Goal: Task Accomplishment & Management: Manage account settings

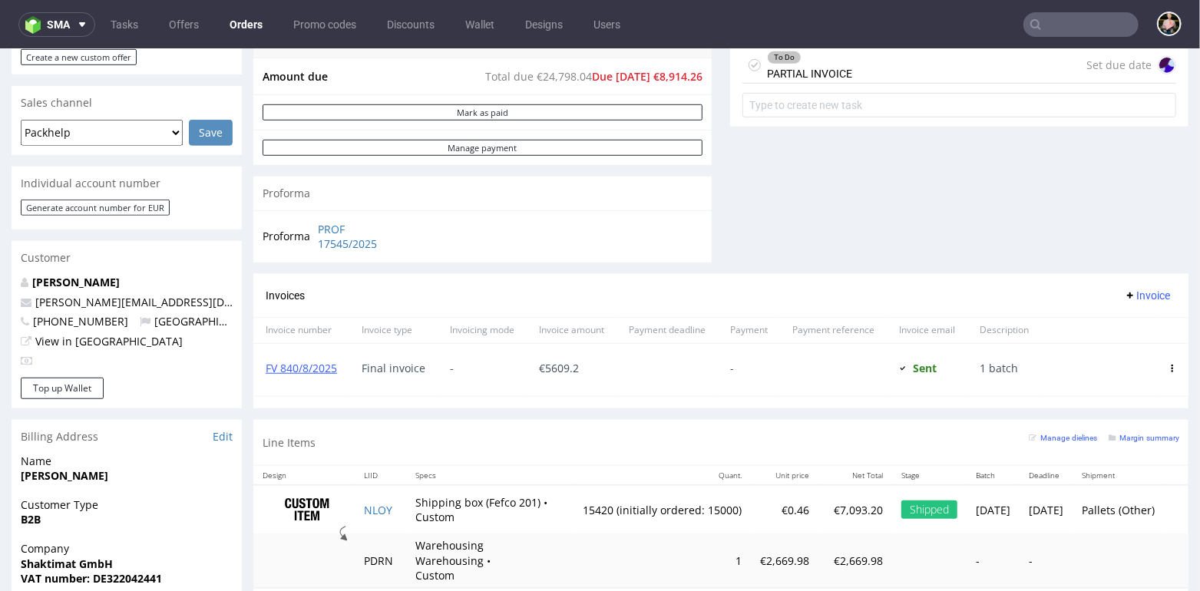
scroll to position [37, 0]
click at [243, 23] on link "Orders" at bounding box center [245, 24] width 51 height 25
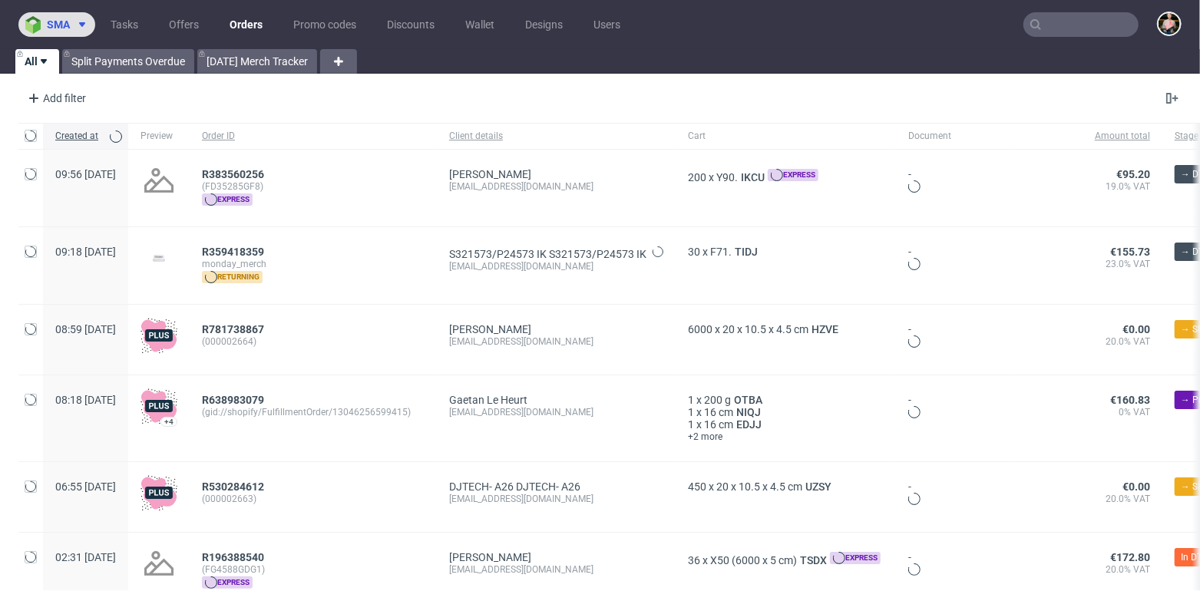
click at [61, 19] on span "sma" at bounding box center [58, 24] width 23 height 11
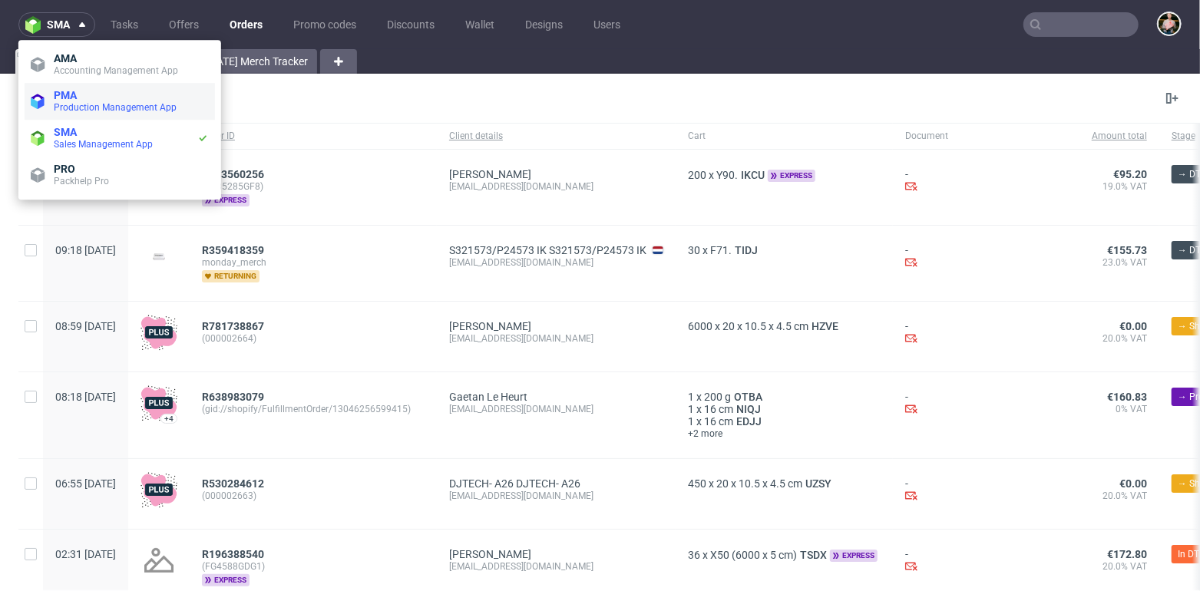
click at [97, 102] on span "Production Management App" at bounding box center [115, 107] width 123 height 11
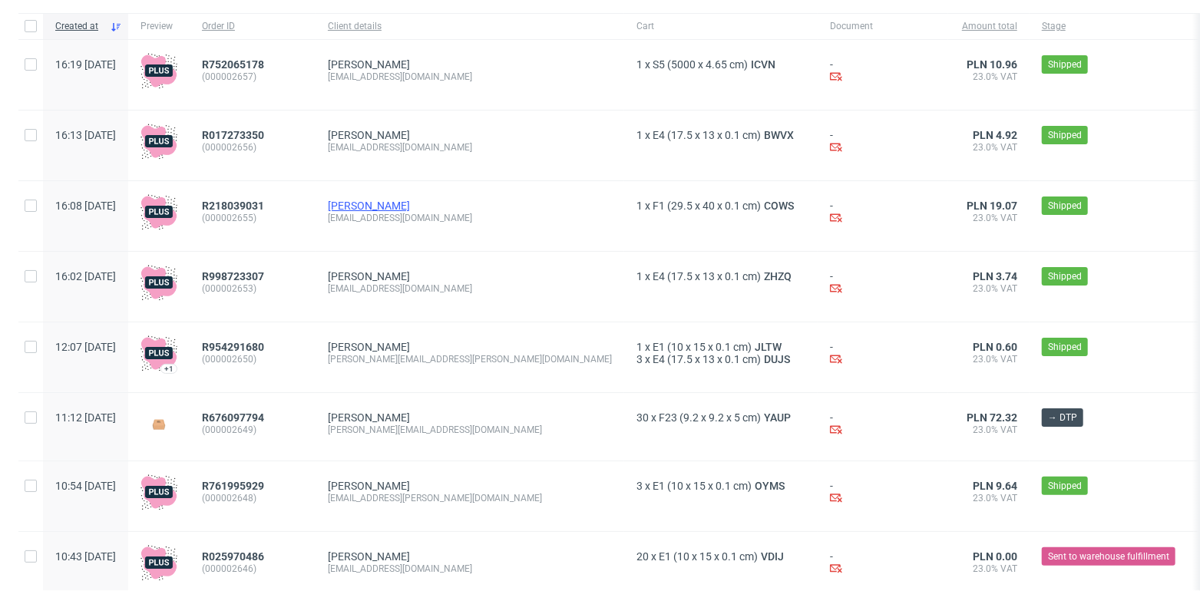
scroll to position [100, 0]
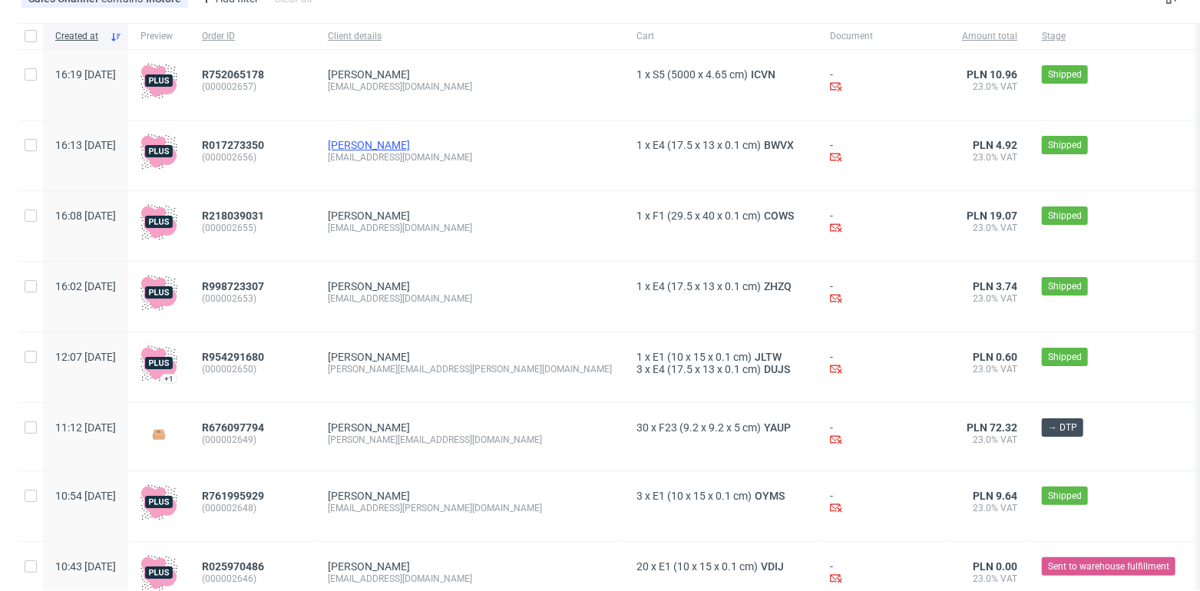
click at [410, 148] on link "Klaudia Hornak" at bounding box center [369, 145] width 82 height 12
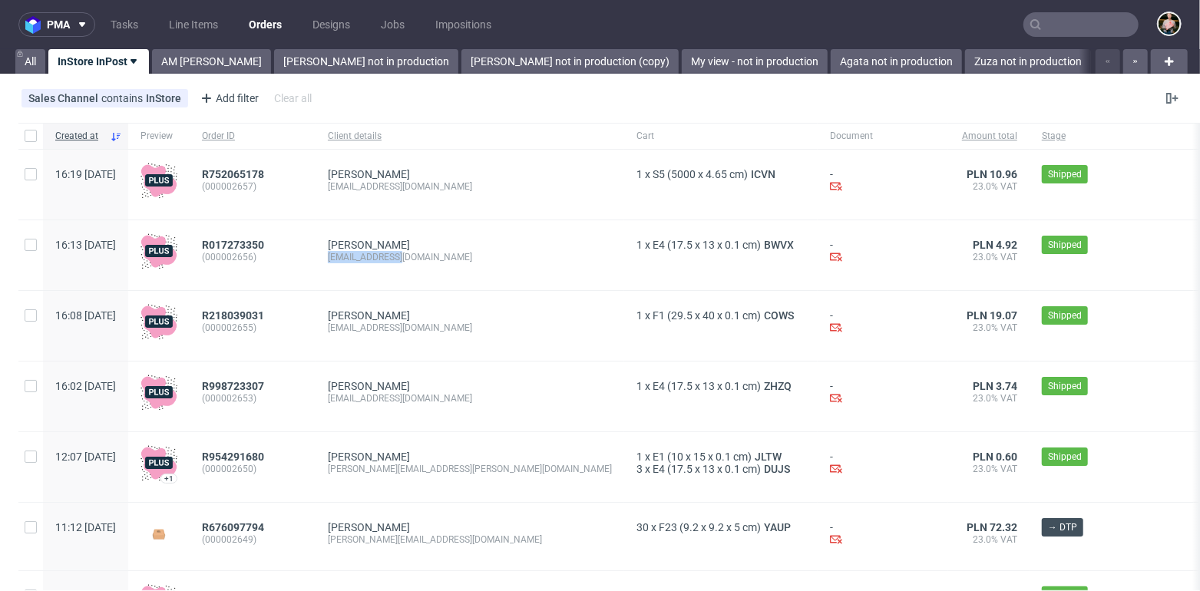
drag, startPoint x: 375, startPoint y: 257, endPoint x: 448, endPoint y: 256, distance: 72.9
click at [448, 256] on div "dws_tws@onet.pl" at bounding box center [470, 257] width 284 height 12
copy div "dws_tws@onet.pl"
click at [486, 365] on div "Ola Bareja dws_tws@onet.pl" at bounding box center [470, 397] width 309 height 70
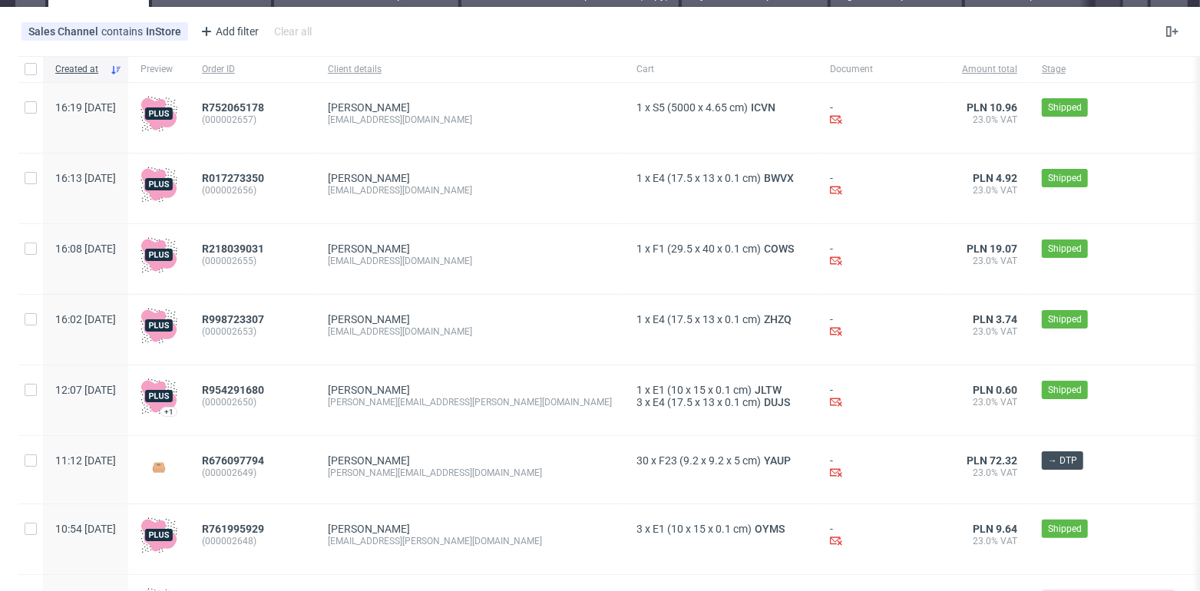
scroll to position [61, 0]
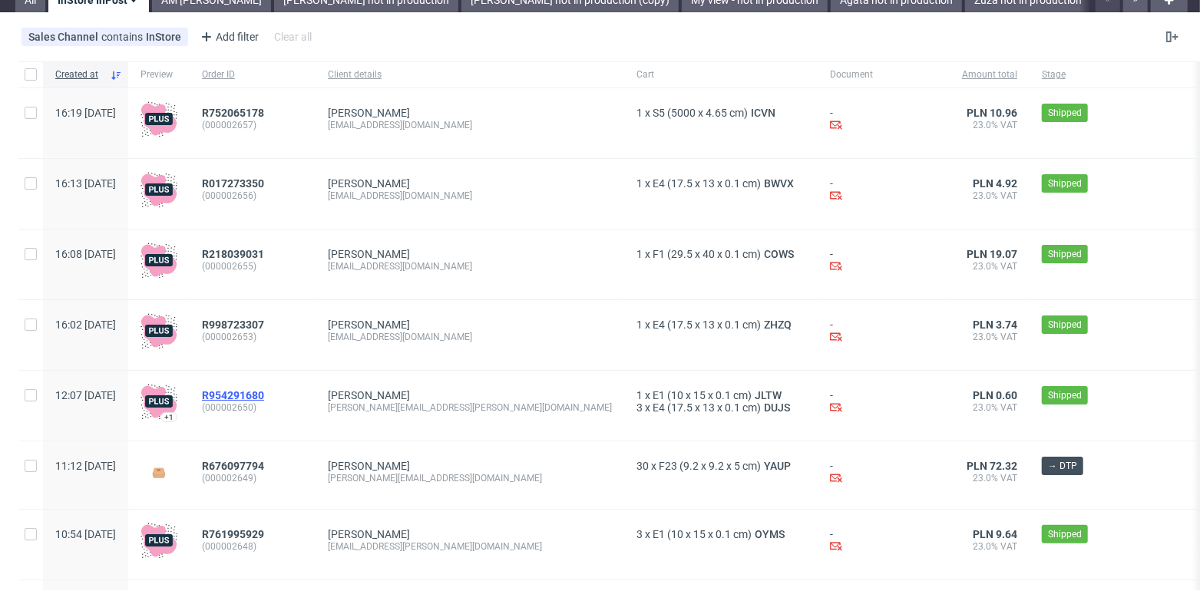
click at [264, 395] on span "R954291680" at bounding box center [233, 395] width 62 height 12
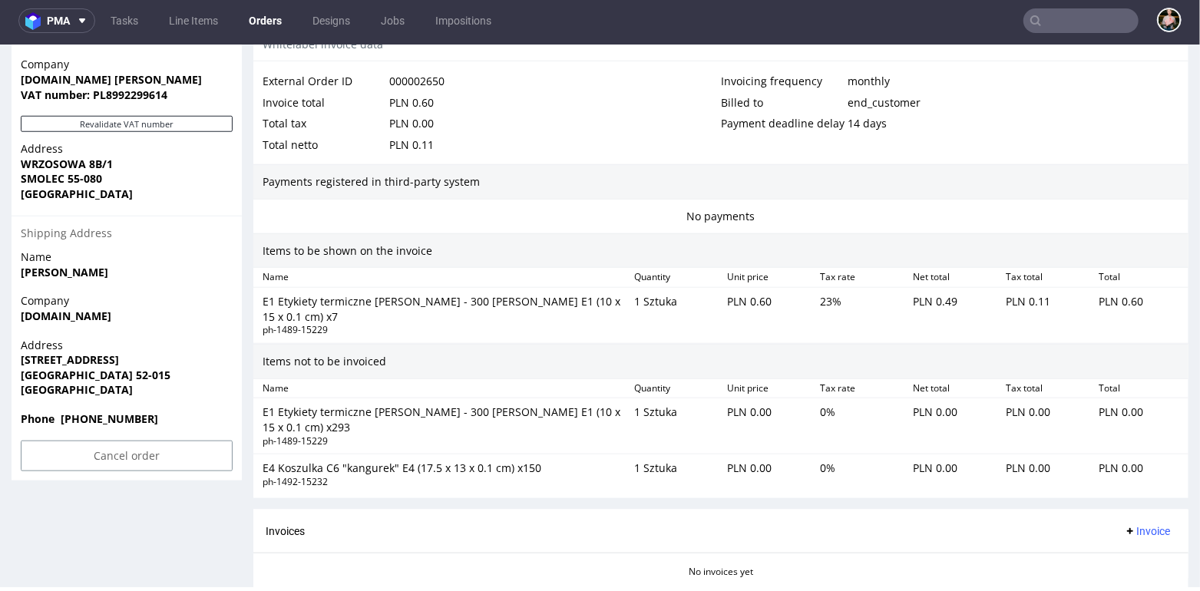
scroll to position [837, 0]
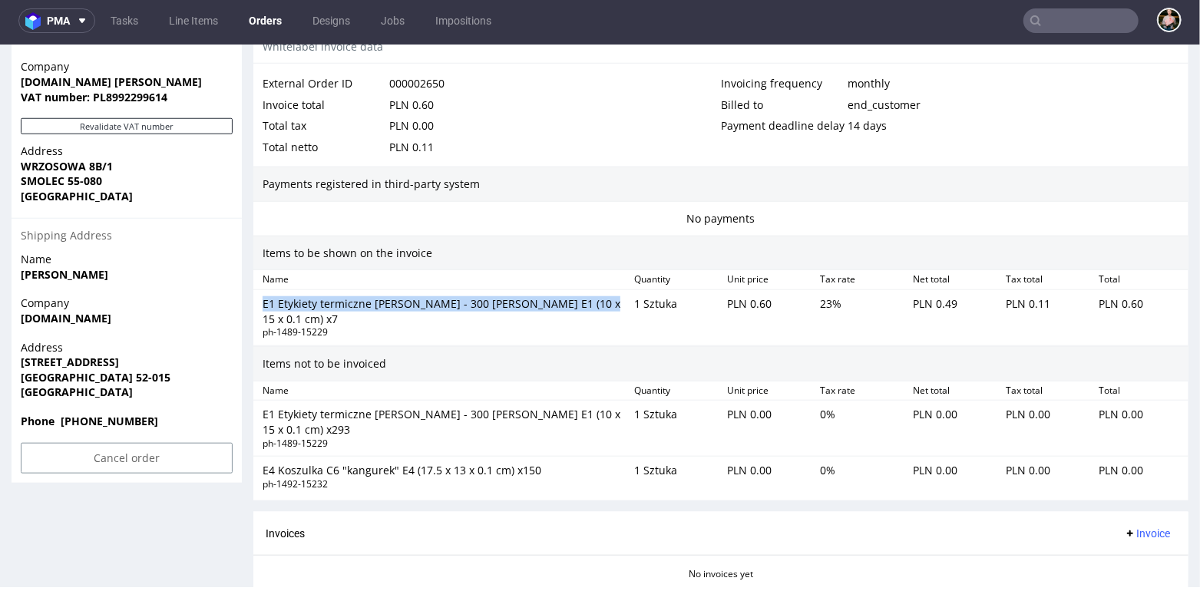
drag, startPoint x: 259, startPoint y: 296, endPoint x: 574, endPoint y: 301, distance: 314.9
click at [574, 301] on div "E1 Etykiety termiczne rolka - 300 sztuk E1 (10 x 15 x 0.1 cm) x7 ph-1489-15229" at bounding box center [442, 317] width 372 height 49
copy div "E1 Etykiety termiczne rolka - 300 sztuk E1 (10 x 15 x 0.1 cm) x7"
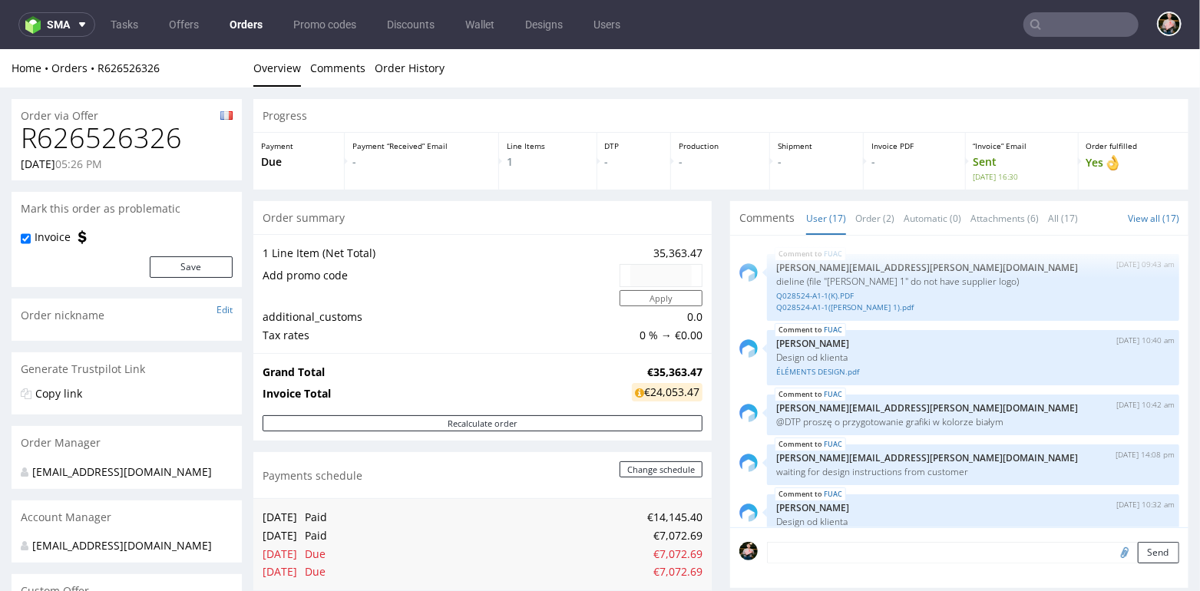
scroll to position [784, 0]
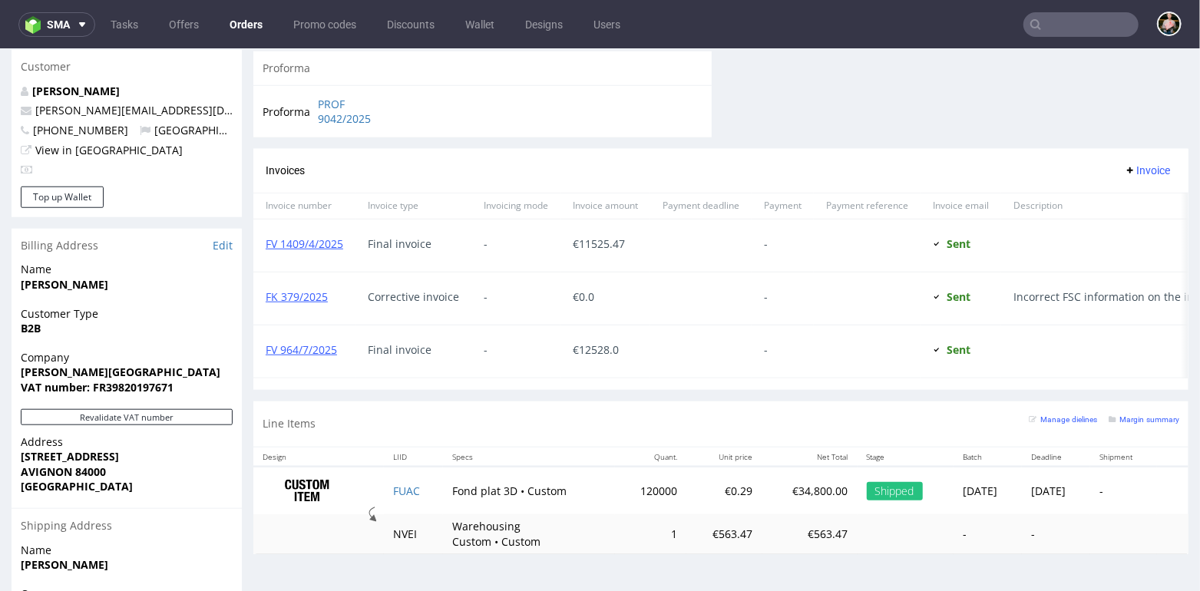
click at [1049, 31] on input "text" at bounding box center [1081, 24] width 115 height 25
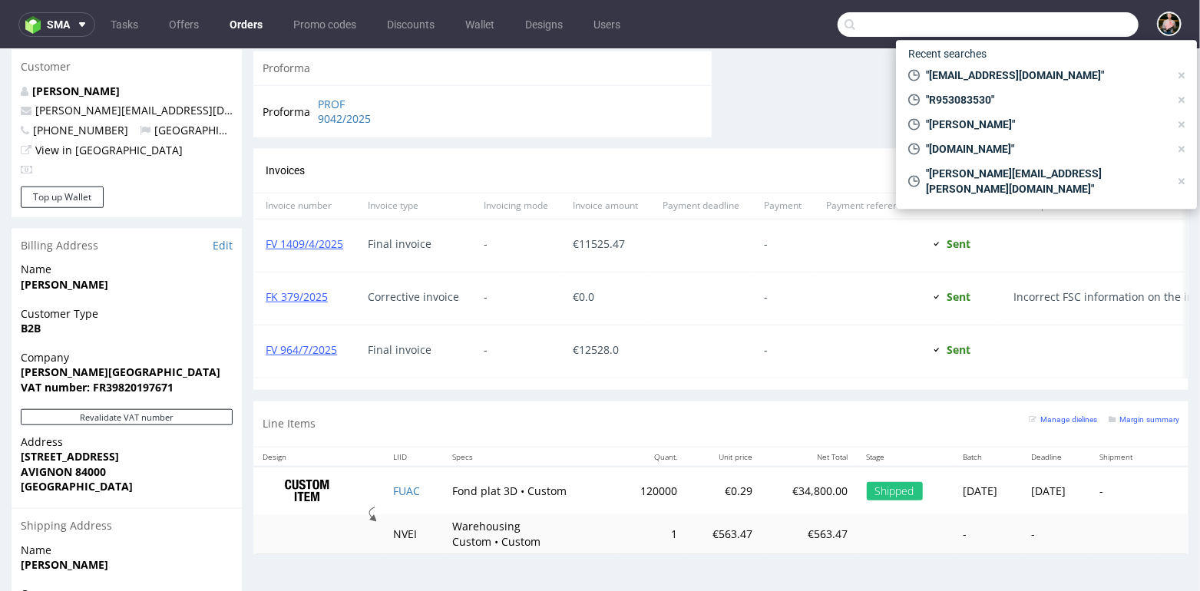
paste input "R843203449"
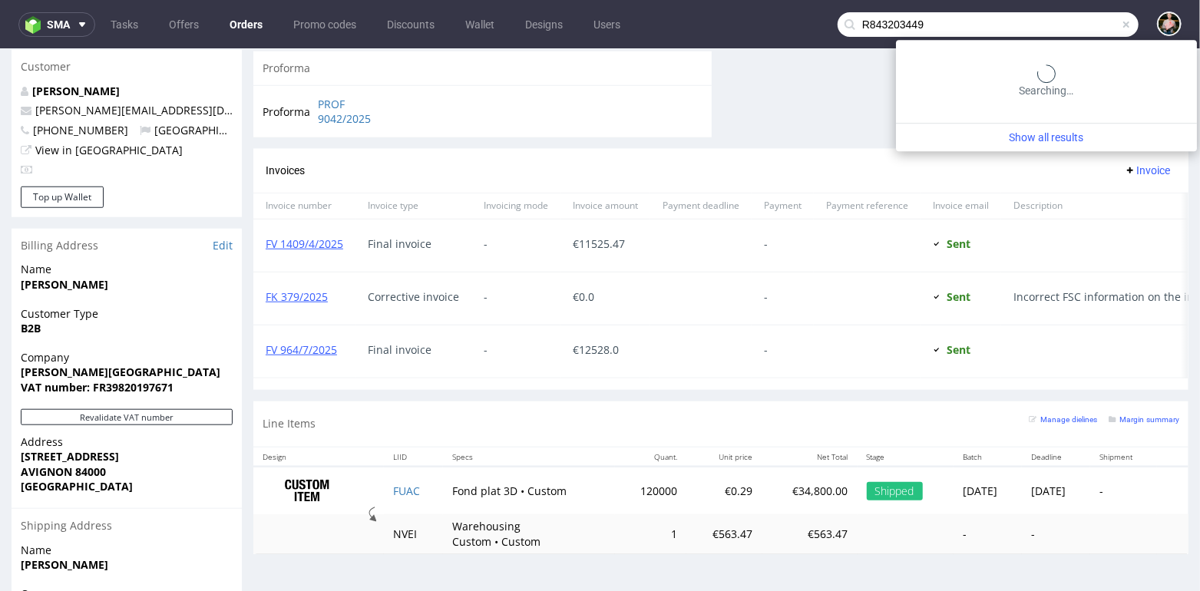
type input "R843203449"
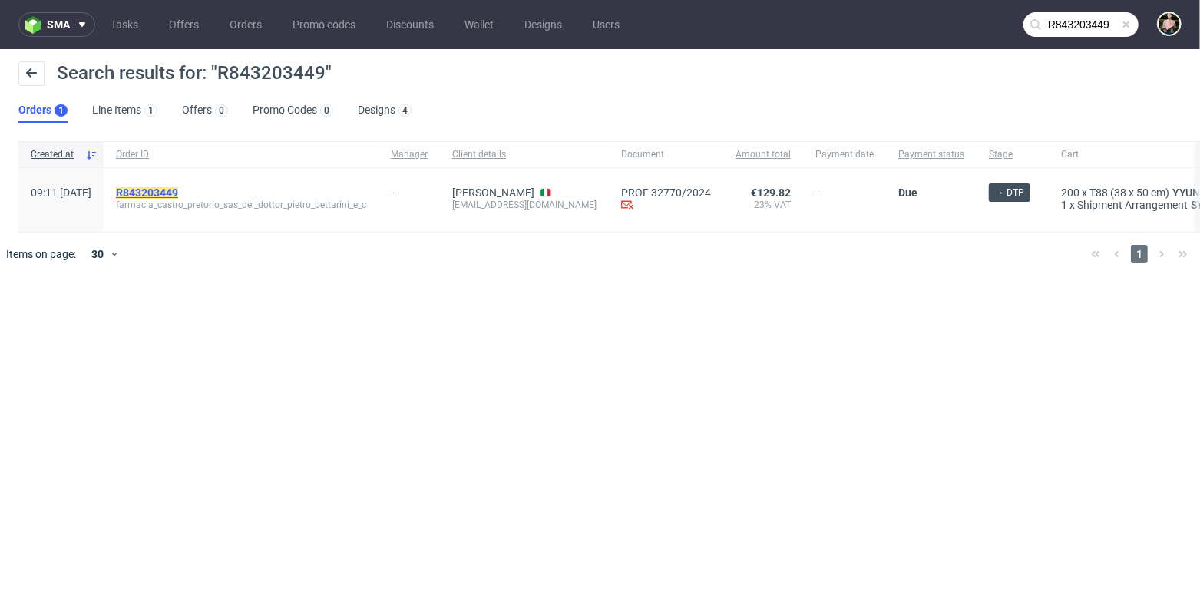
click at [178, 188] on mark "R843203449" at bounding box center [147, 193] width 62 height 12
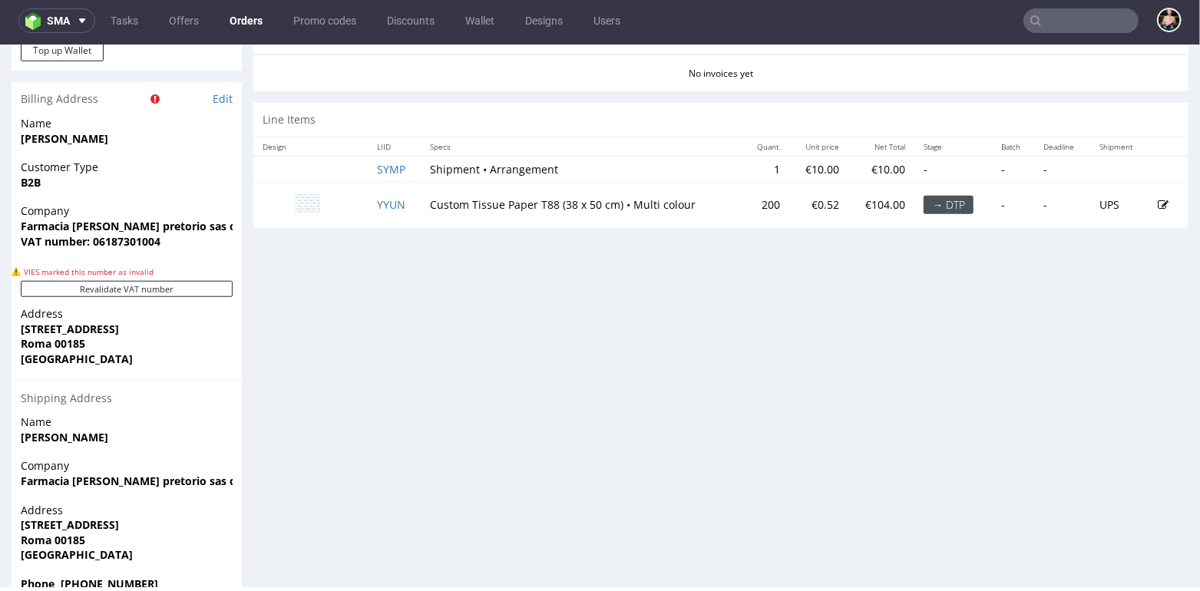
scroll to position [822, 0]
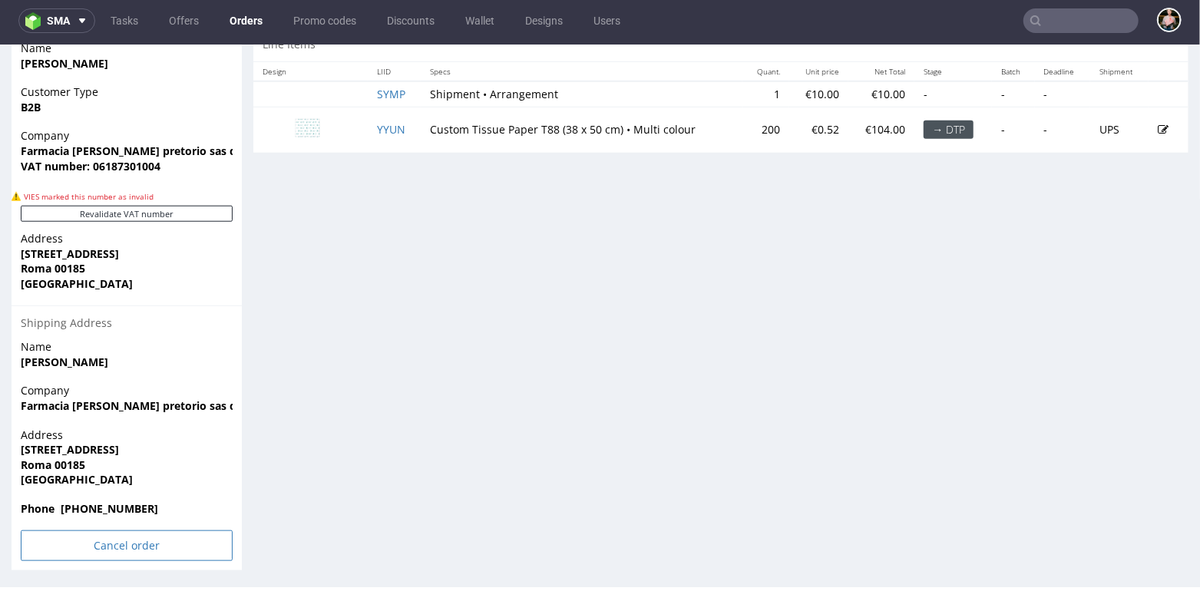
click at [81, 548] on input "Cancel order" at bounding box center [127, 545] width 212 height 31
click at [104, 498] on link "Yes" at bounding box center [103, 502] width 44 height 23
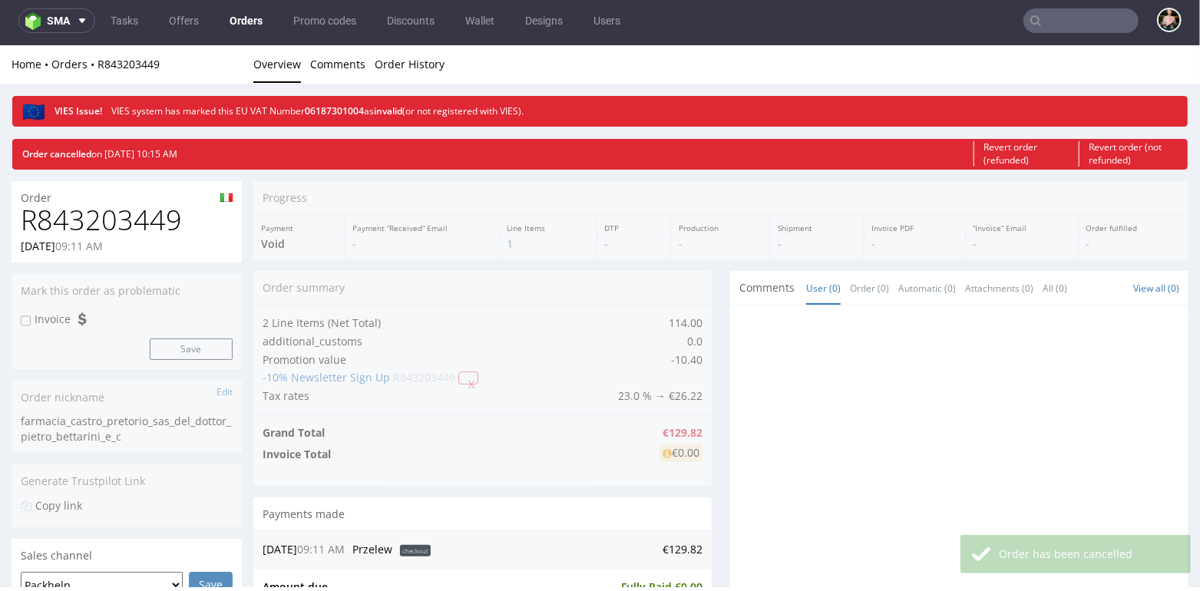
scroll to position [0, 0]
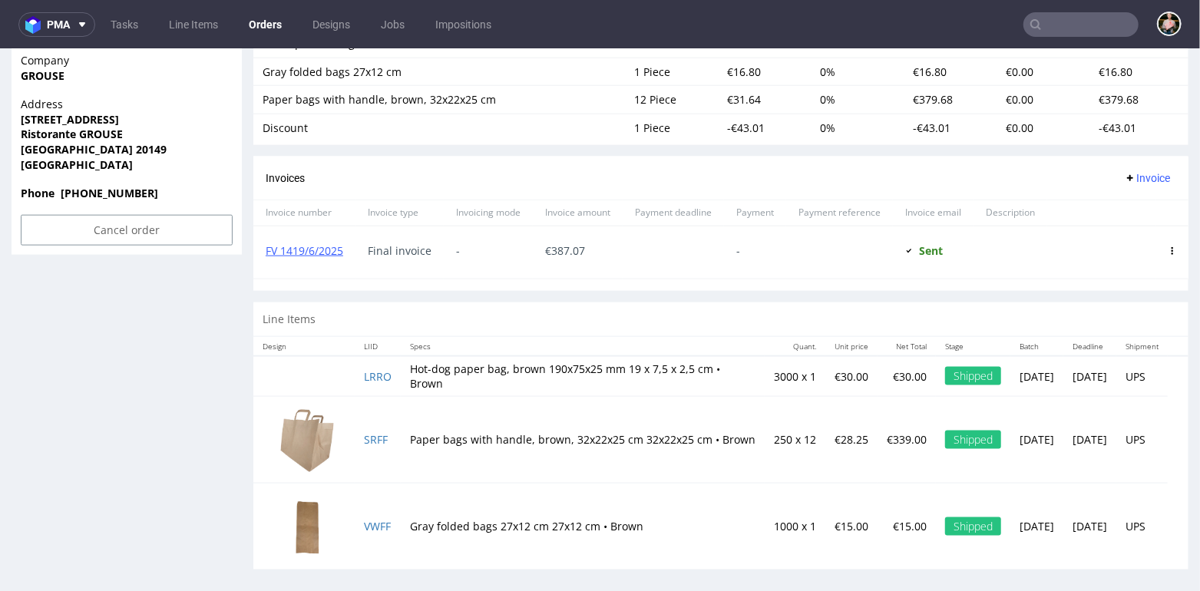
scroll to position [4, 0]
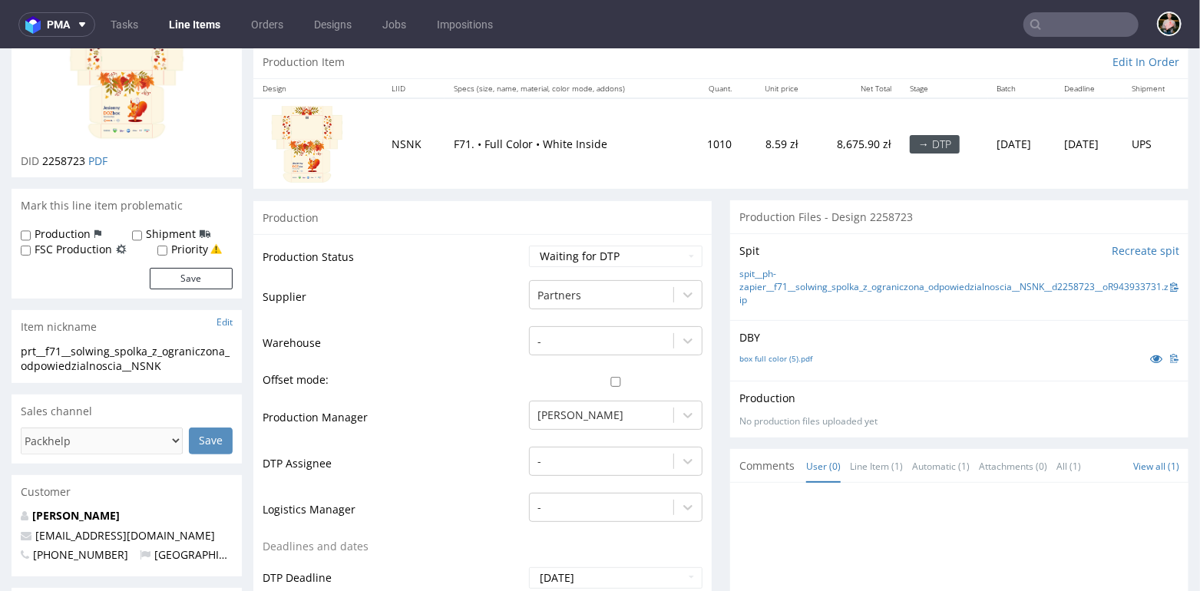
scroll to position [220, 0]
